Goal: Transaction & Acquisition: Book appointment/travel/reservation

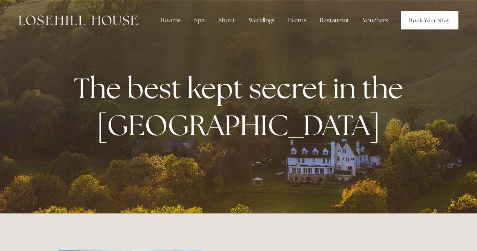
click at [419, 20] on link "Book Your Stay" at bounding box center [429, 20] width 57 height 18
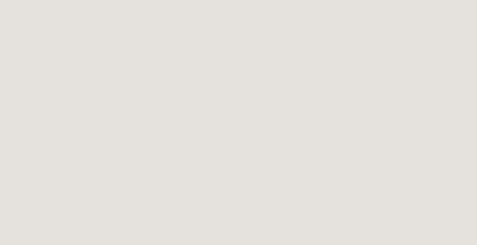
scroll to position [41, 0]
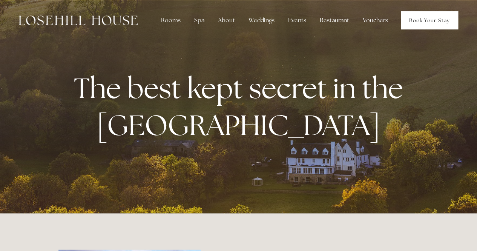
click at [420, 24] on link "Book Your Stay" at bounding box center [429, 20] width 57 height 18
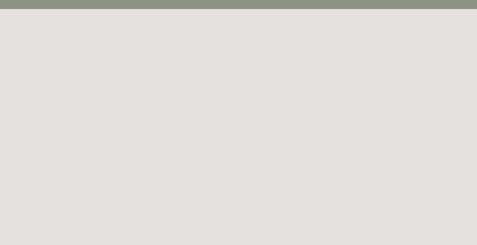
scroll to position [41, 0]
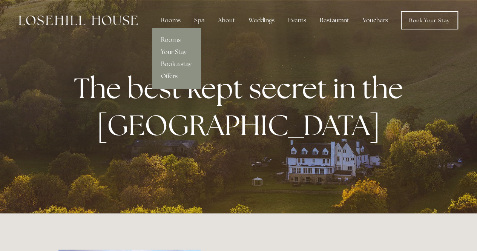
click at [170, 18] on div "Rooms" at bounding box center [171, 20] width 32 height 15
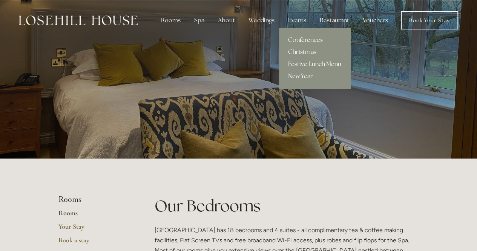
click at [295, 18] on div "Events" at bounding box center [297, 20] width 30 height 15
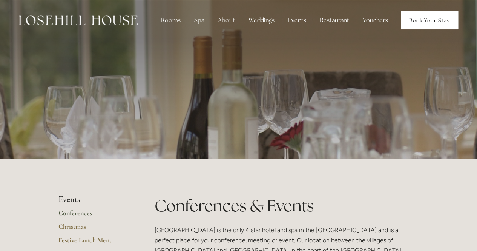
click at [416, 19] on link "Book Your Stay" at bounding box center [429, 20] width 57 height 18
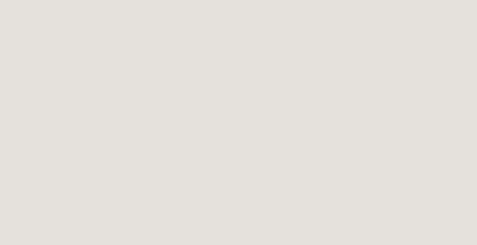
scroll to position [250, 0]
